Goal: Transaction & Acquisition: Register for event/course

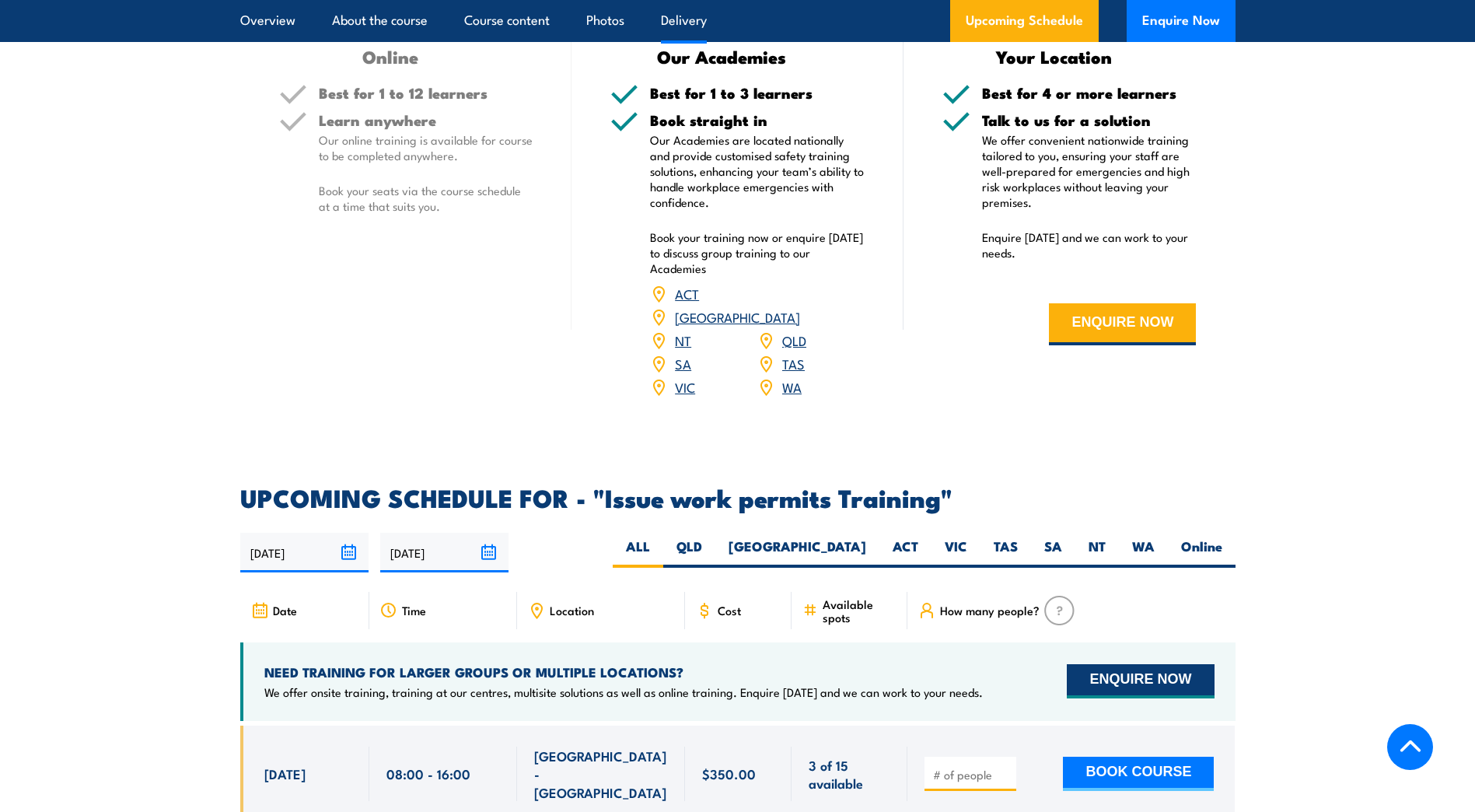
scroll to position [2332, 0]
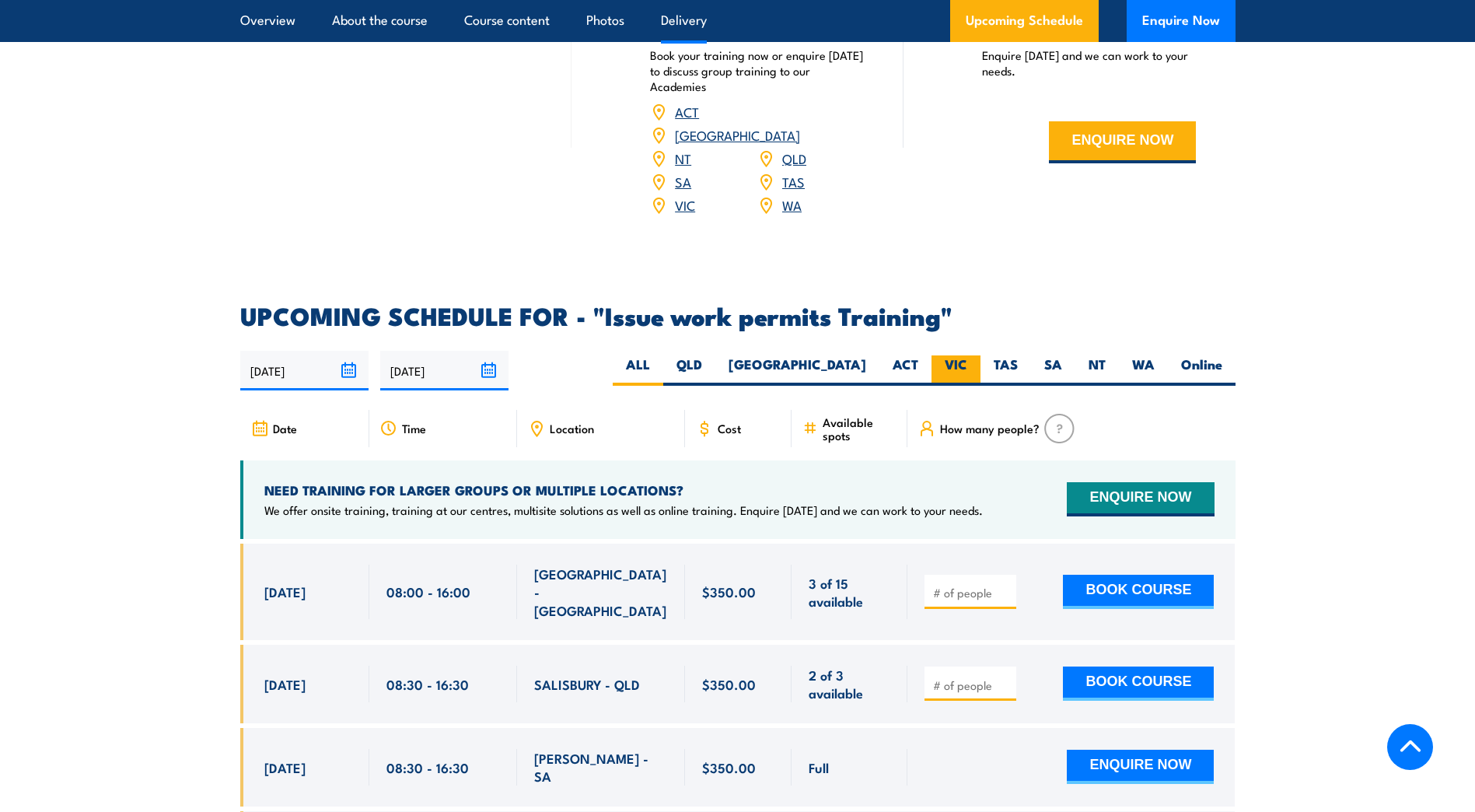
click at [971, 355] on label "VIC" at bounding box center [956, 370] width 49 height 30
click at [971, 355] on input "VIC" at bounding box center [973, 360] width 10 height 10
radio input "true"
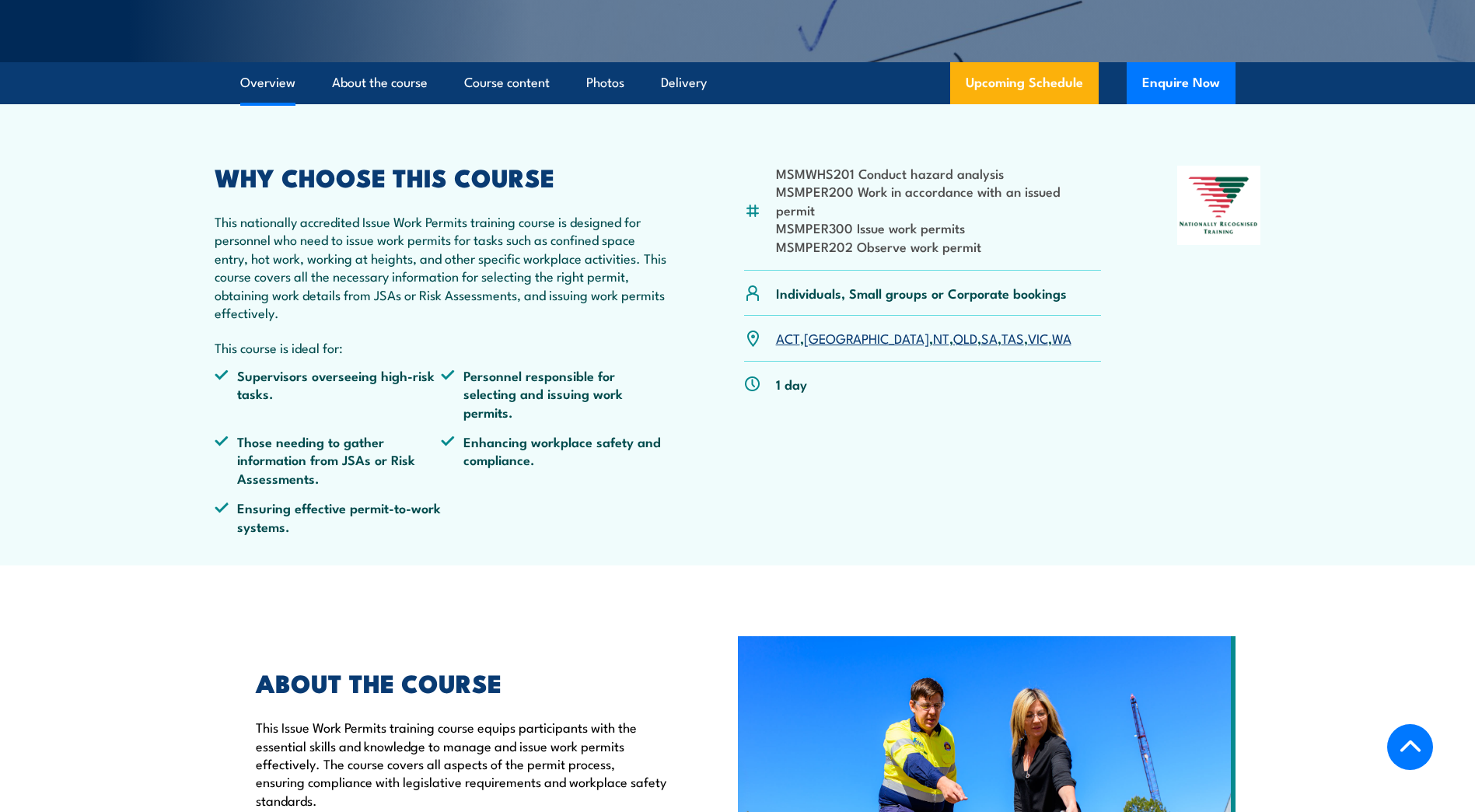
scroll to position [357, 0]
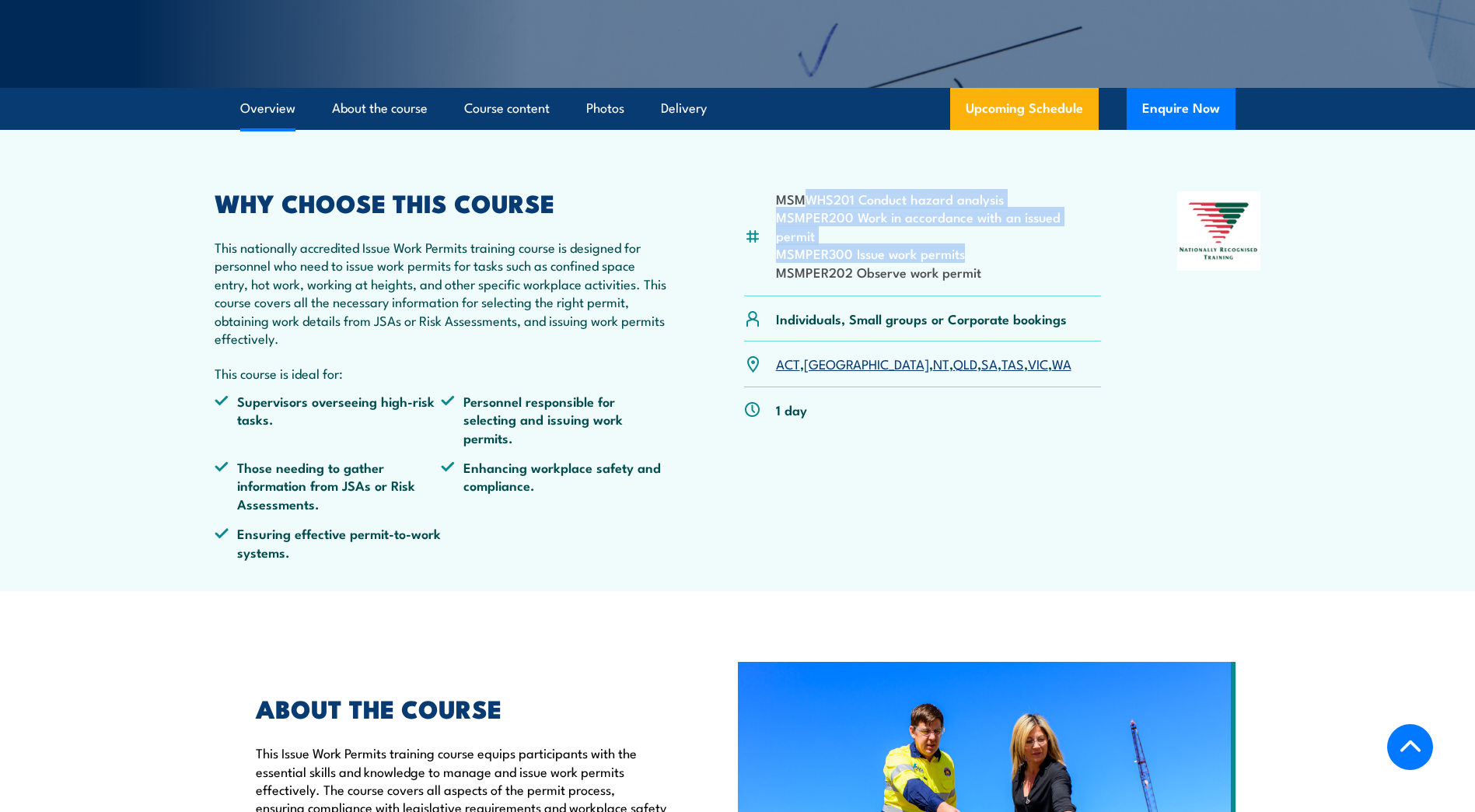
drag, startPoint x: 895, startPoint y: 209, endPoint x: 1078, endPoint y: 243, distance: 186.1
click at [1078, 243] on ul "MSMWHS201 Conduct hazard analysis MSMPER200 Work in accordance with an issued p…" at bounding box center [939, 235] width 326 height 91
click at [1078, 244] on li "MSMPER300 Issue work permits" at bounding box center [939, 253] width 326 height 18
drag, startPoint x: 995, startPoint y: 251, endPoint x: 756, endPoint y: 185, distance: 247.9
click at [756, 185] on article "MSMWHS201 Conduct hazard analysis MSMPER200 Work in accordance with an issued p…" at bounding box center [738, 361] width 1089 height 461
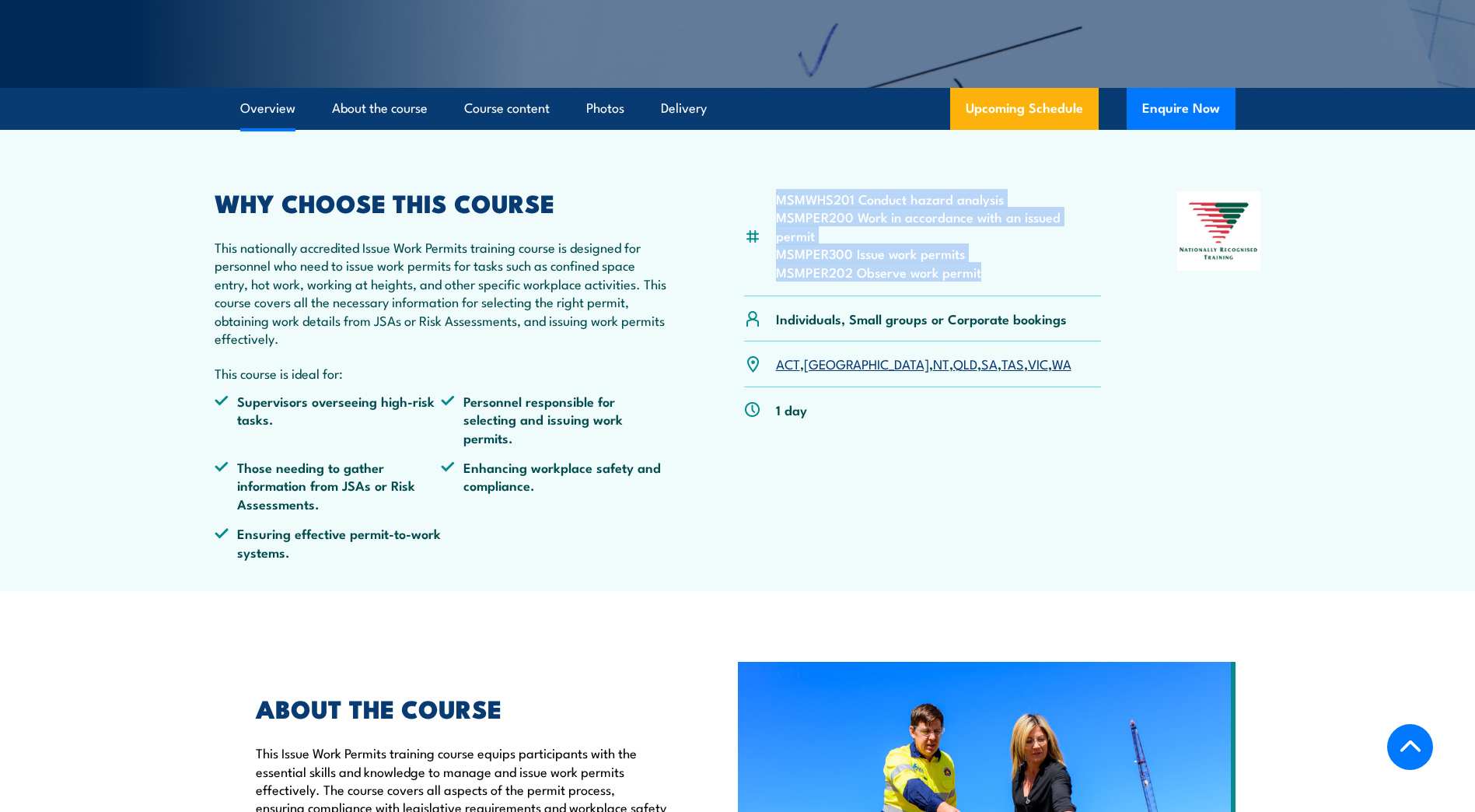
drag, startPoint x: 756, startPoint y: 185, endPoint x: 902, endPoint y: 249, distance: 159.4
click at [902, 262] on li "MSMPER202 Observe work permit" at bounding box center [939, 271] width 326 height 18
